Goal: Information Seeking & Learning: Learn about a topic

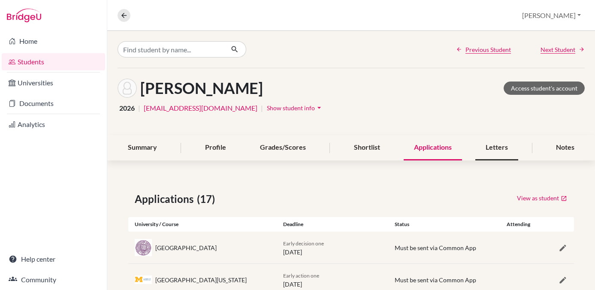
click at [501, 145] on div "Letters" at bounding box center [497, 147] width 43 height 25
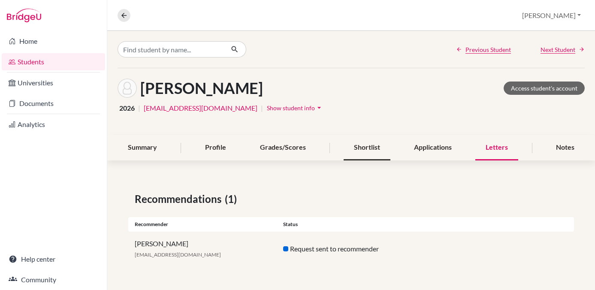
click at [365, 146] on div "Shortlist" at bounding box center [367, 147] width 47 height 25
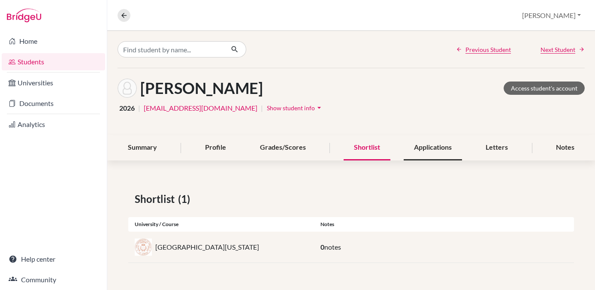
click at [423, 146] on div "Applications" at bounding box center [433, 147] width 58 height 25
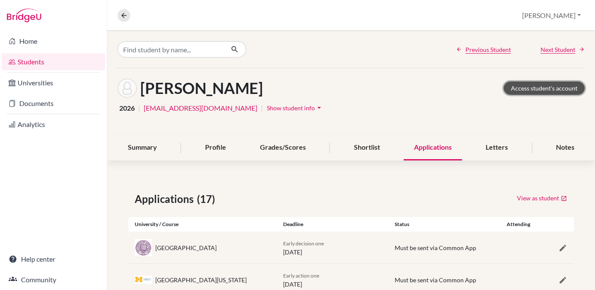
click at [529, 90] on link "Access student's account" at bounding box center [544, 88] width 81 height 13
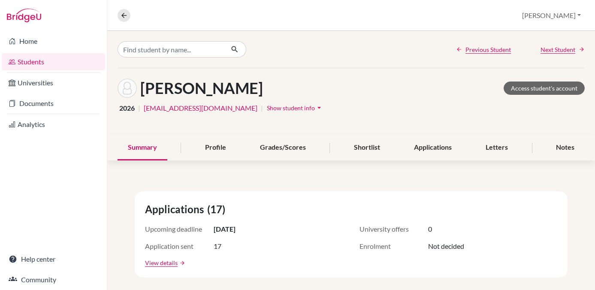
click at [42, 65] on link "Students" at bounding box center [53, 61] width 103 height 17
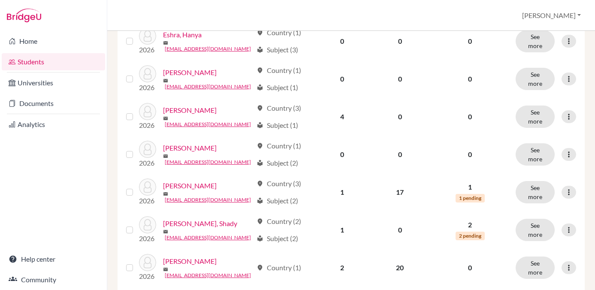
scroll to position [705, 0]
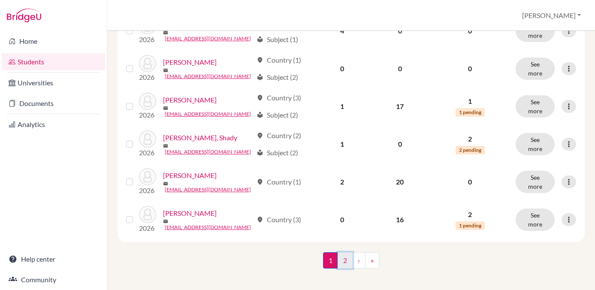
click at [344, 253] on link "2" at bounding box center [345, 260] width 15 height 16
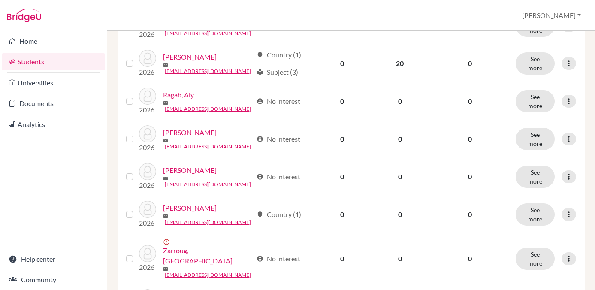
scroll to position [554, 0]
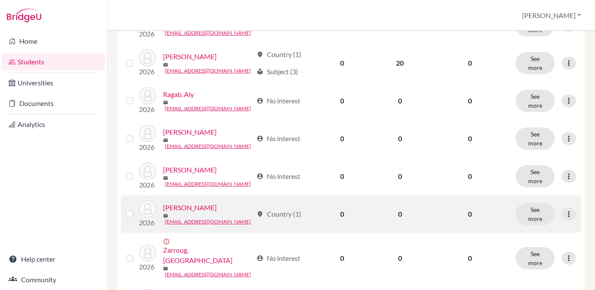
click at [209, 213] on link "[PERSON_NAME]" at bounding box center [190, 208] width 54 height 10
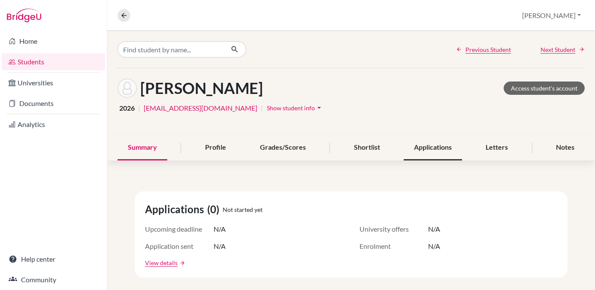
click at [435, 151] on div "Applications" at bounding box center [433, 147] width 58 height 25
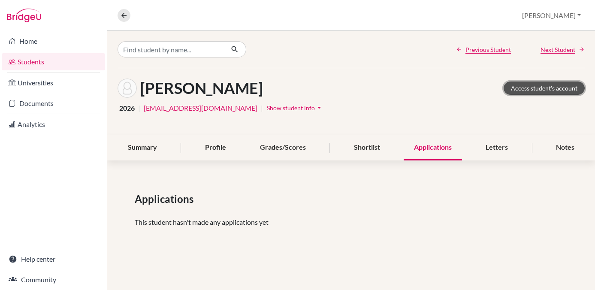
click at [532, 87] on link "Access student's account" at bounding box center [544, 88] width 81 height 13
